Goal: Task Accomplishment & Management: Manage account settings

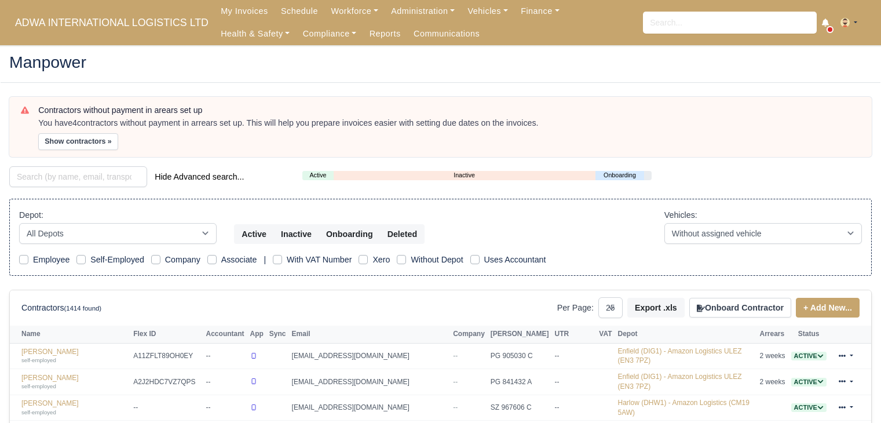
select select "25"
click at [519, 17] on link "Finance" at bounding box center [540, 11] width 52 height 23
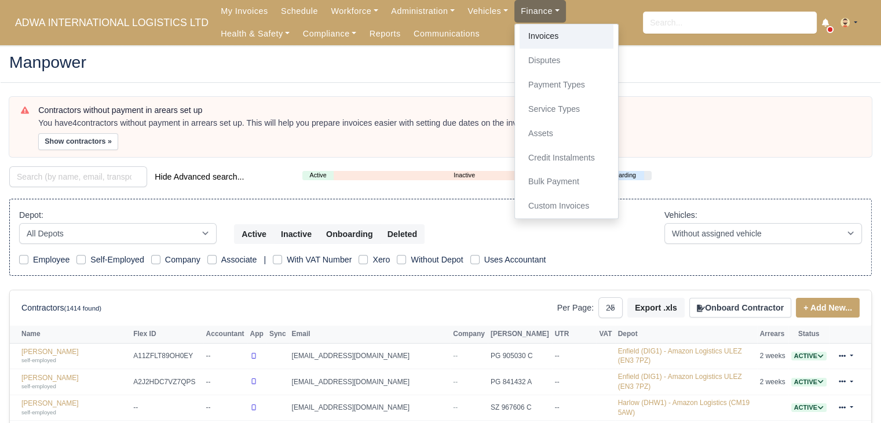
click at [519, 40] on link "Invoices" at bounding box center [566, 36] width 94 height 24
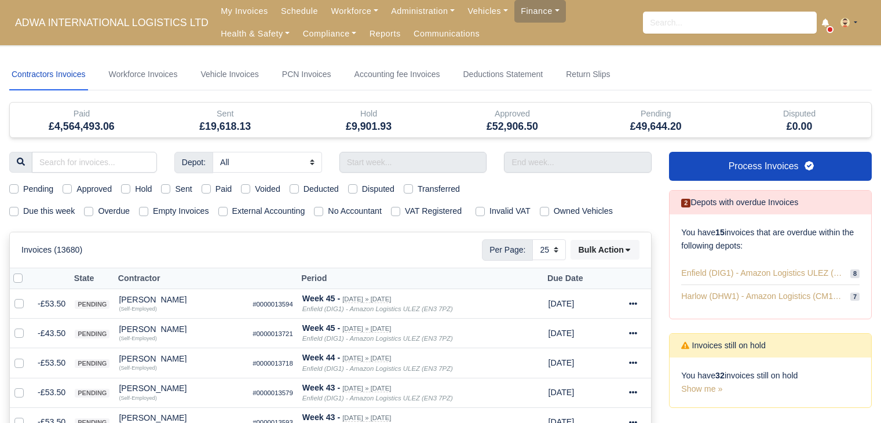
select select "25"
click at [145, 189] on label "Hold" at bounding box center [143, 188] width 17 height 13
click at [130, 189] on input "Hold" at bounding box center [125, 186] width 9 height 9
checkbox input "true"
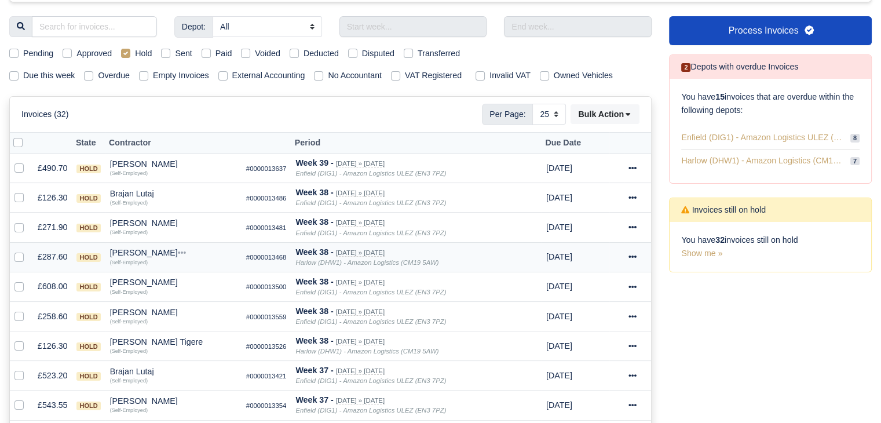
scroll to position [194, 0]
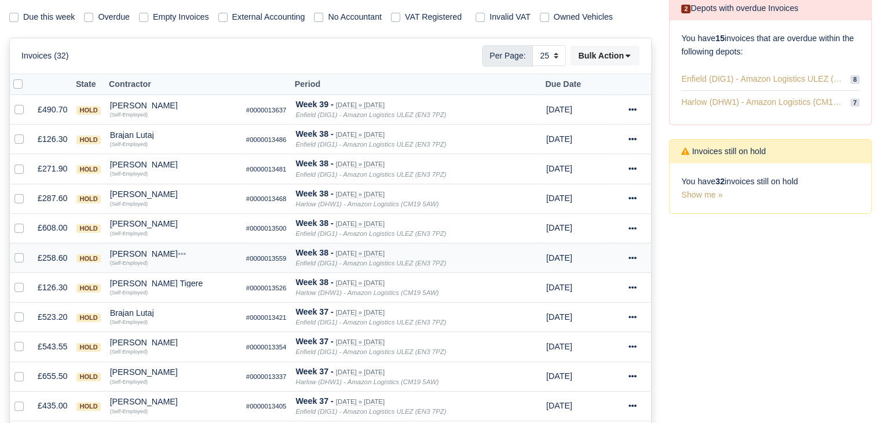
click at [135, 254] on div "[PERSON_NAME]" at bounding box center [173, 254] width 127 height 8
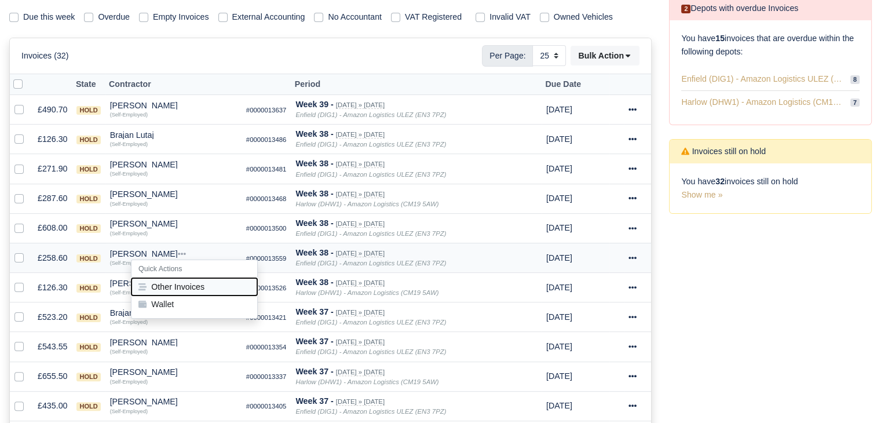
click at [165, 278] on button "Other Invoices" at bounding box center [194, 286] width 126 height 17
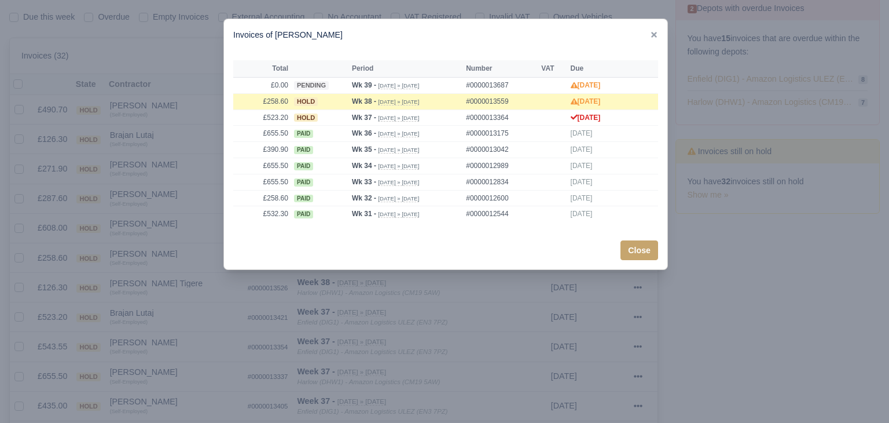
click at [199, 197] on div at bounding box center [444, 211] width 889 height 423
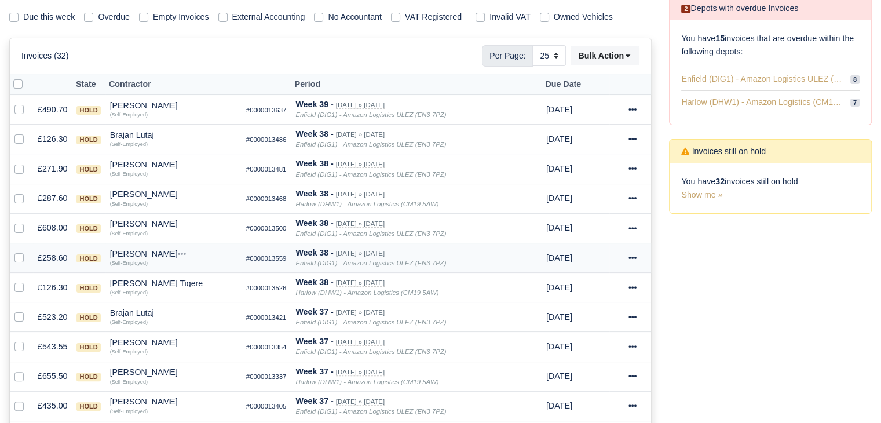
drag, startPoint x: 183, startPoint y: 253, endPoint x: 108, endPoint y: 251, distance: 74.7
click at [110, 251] on div "[PERSON_NAME]" at bounding box center [173, 254] width 127 height 8
copy div "[PERSON_NAME]"
